Goal: Check status: Check status

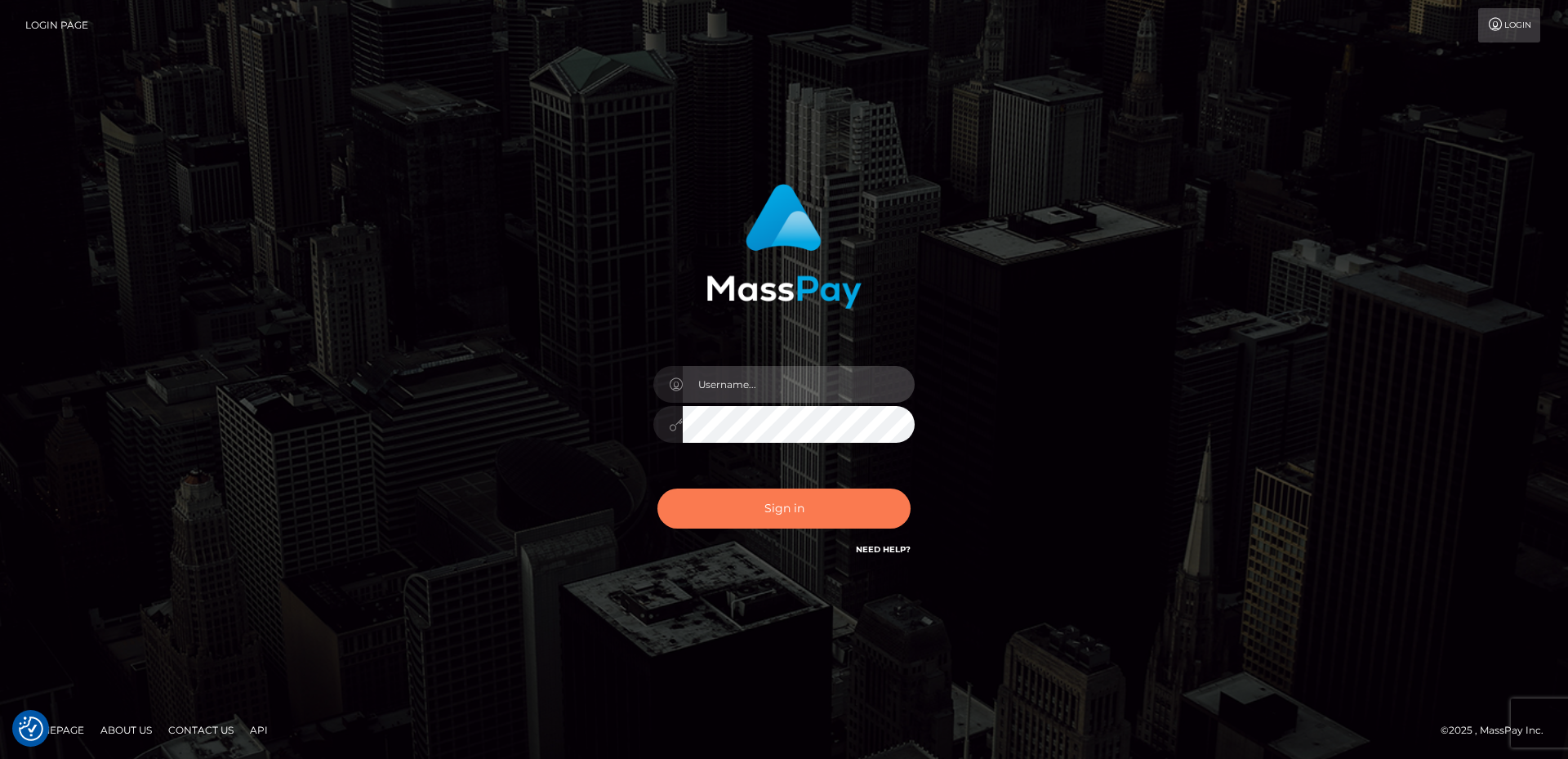
type input "[PERSON_NAME].Spree"
drag, startPoint x: 762, startPoint y: 515, endPoint x: 770, endPoint y: 452, distance: 63.5
click at [762, 513] on button "Sign in" at bounding box center [784, 509] width 253 height 40
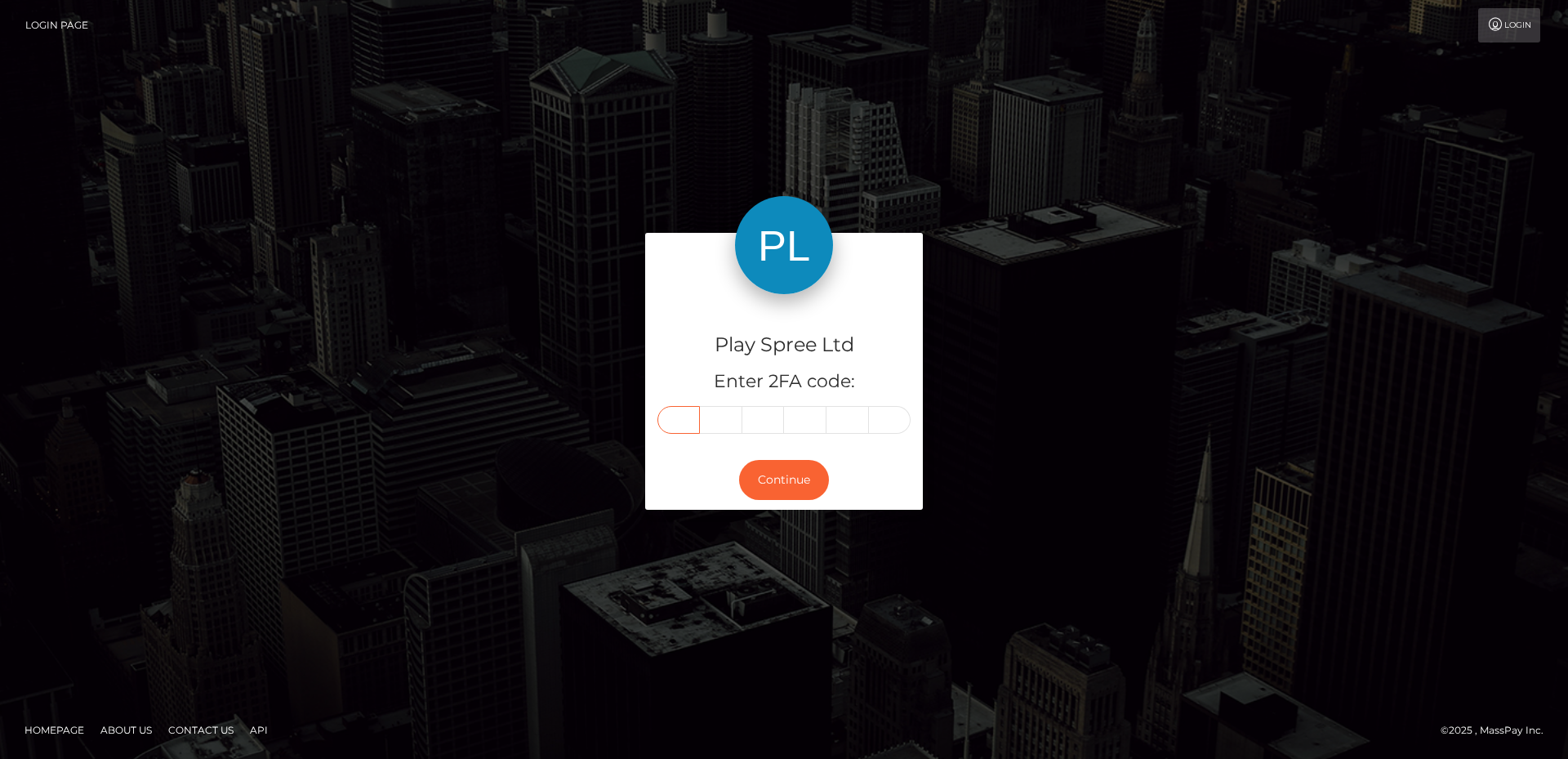
click at [686, 424] on input "text" at bounding box center [678, 419] width 43 height 28
type input "2"
type input "6"
type input "8"
type input "0"
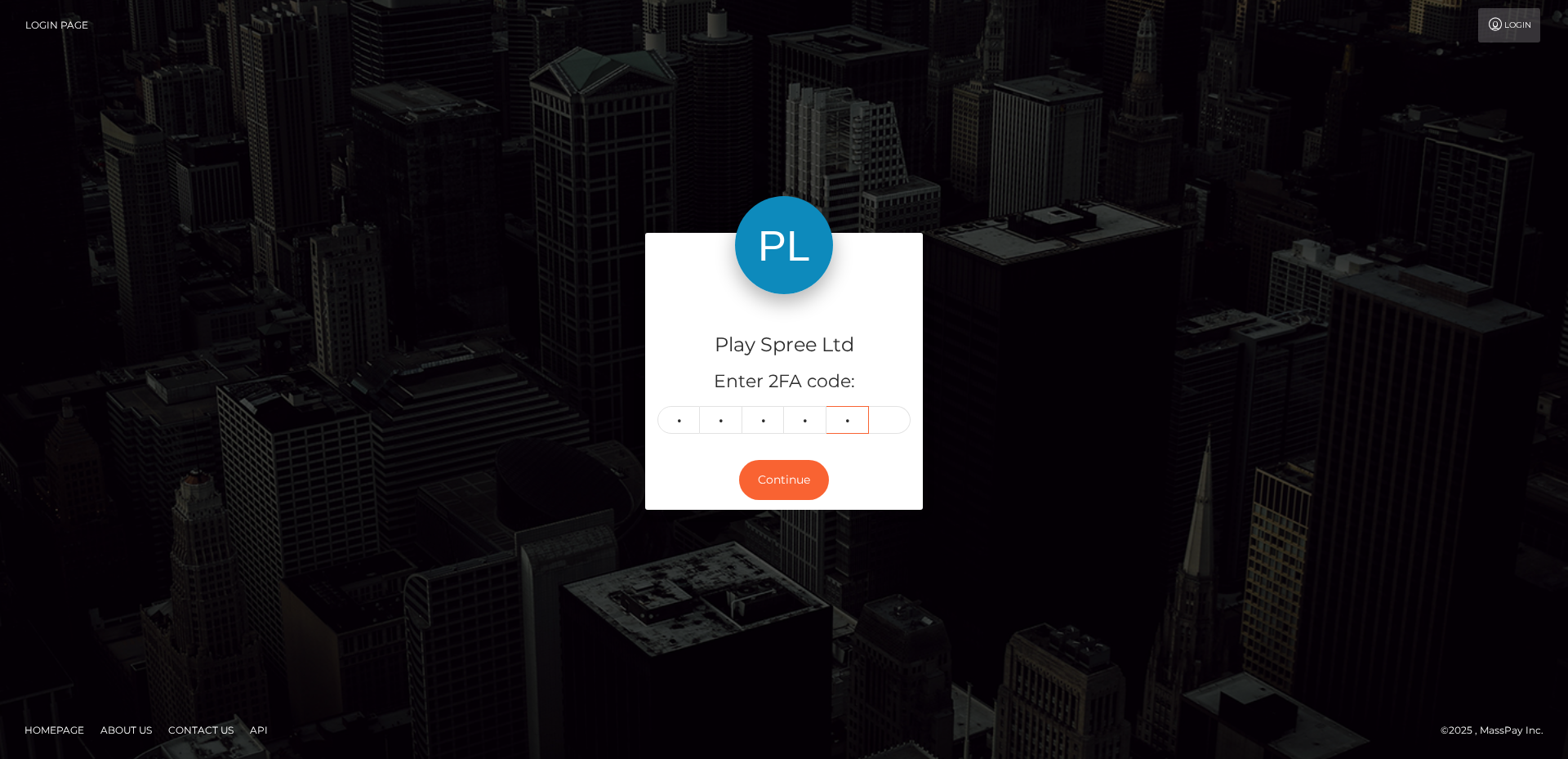
type input "9"
type input "1"
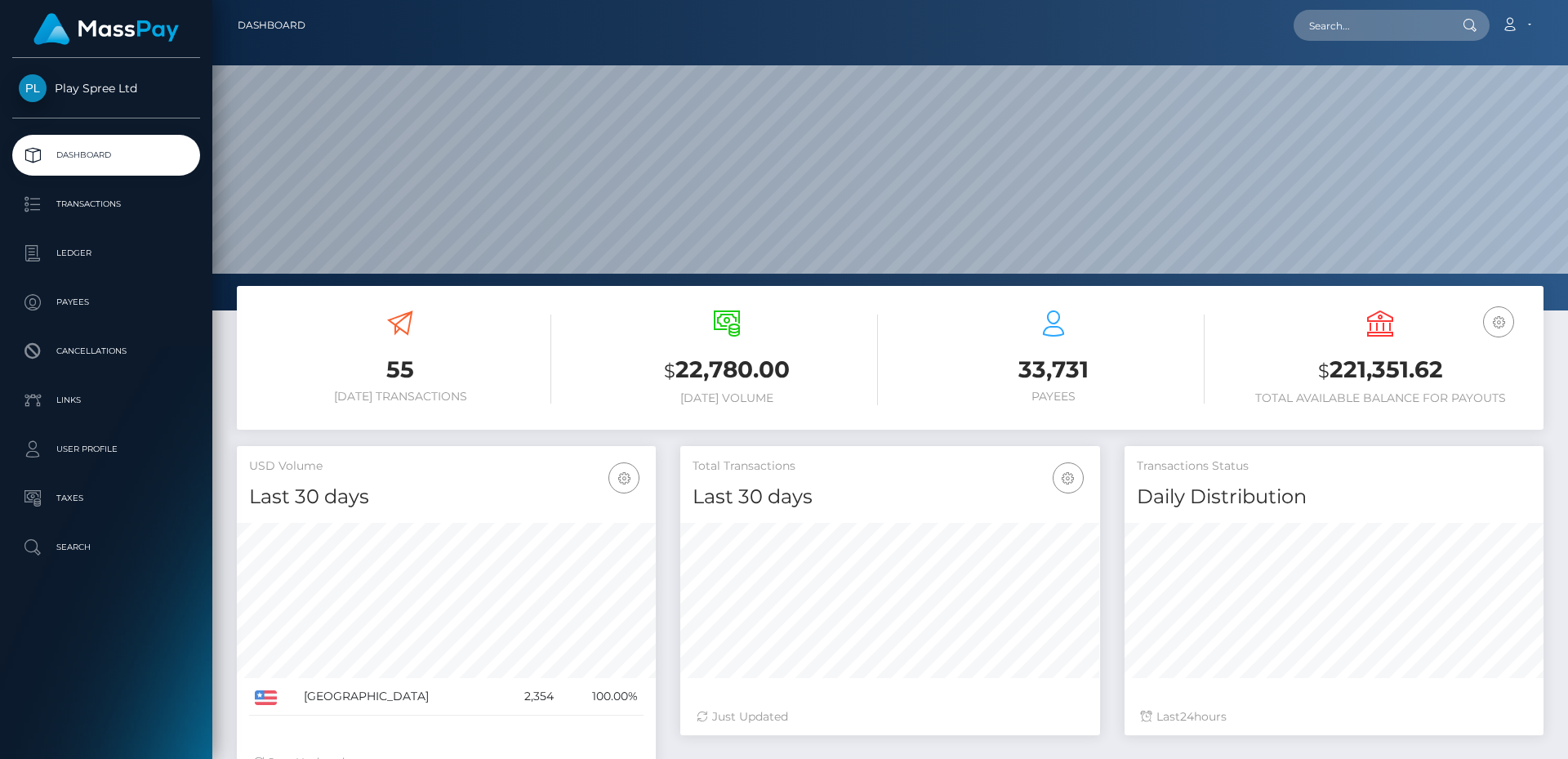
scroll to position [290, 420]
click at [1380, 367] on h3 "$ 221,351.62" at bounding box center [1380, 370] width 303 height 33
click at [1375, 366] on h3 "$ 221,351.62" at bounding box center [1380, 370] width 303 height 33
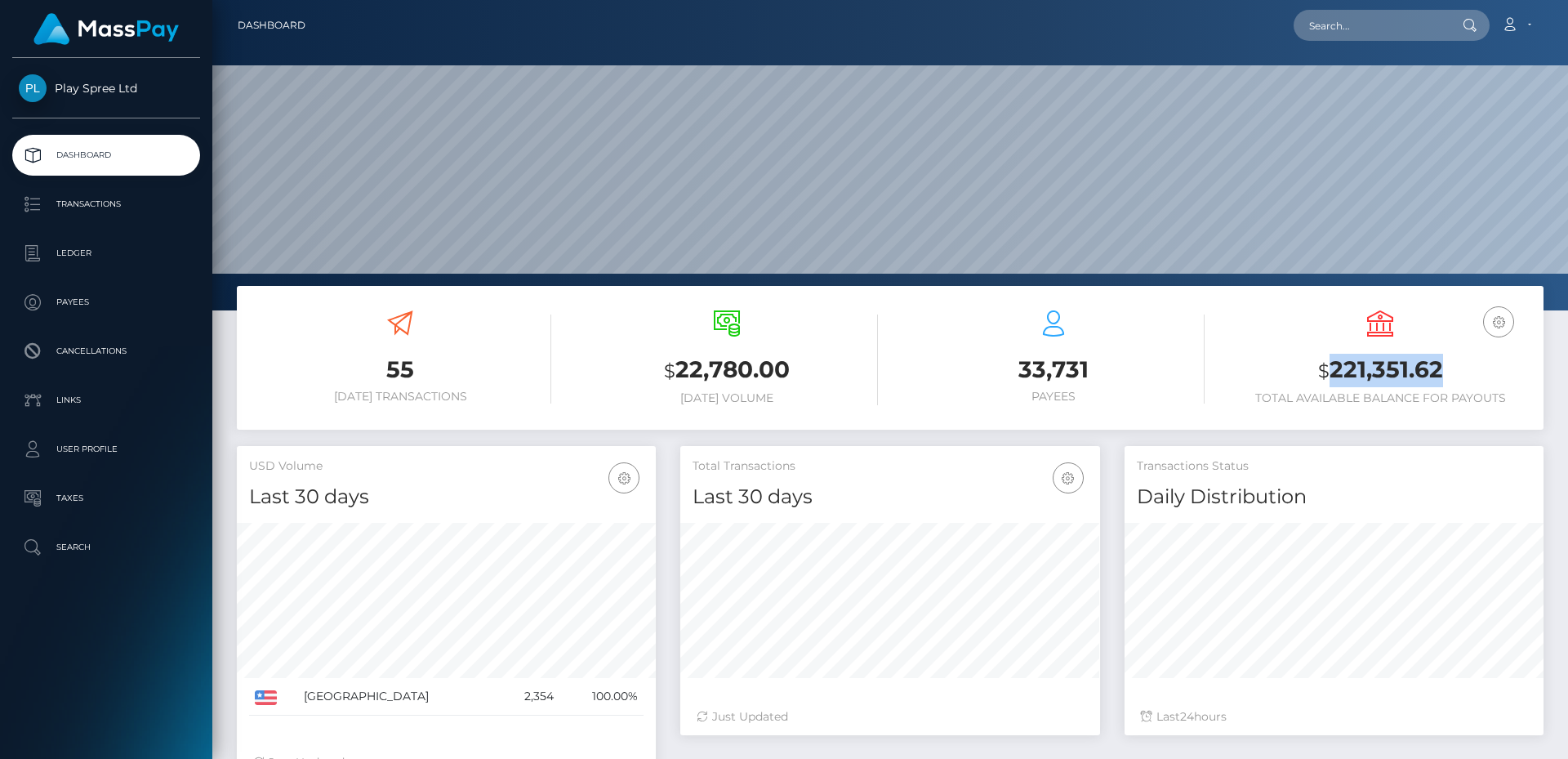
click at [1375, 365] on h3 "$ 221,351.62" at bounding box center [1380, 370] width 303 height 33
